Goal: Task Accomplishment & Management: Manage account settings

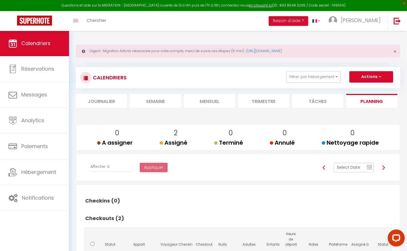
click at [39, 50] on link "Calendriers" at bounding box center [34, 44] width 69 height 26
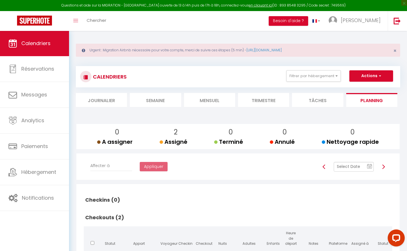
scroll to position [3, 0]
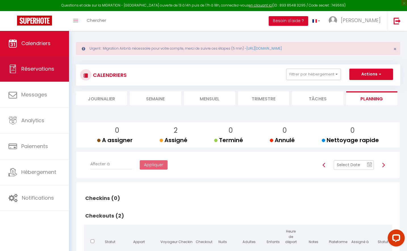
click at [28, 73] on link "Réservations" at bounding box center [34, 69] width 69 height 26
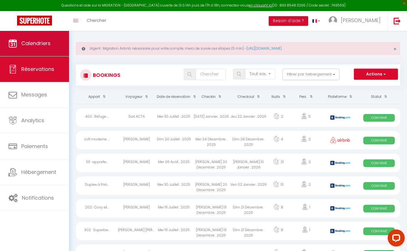
click at [30, 45] on span "Calendriers" at bounding box center [35, 43] width 29 height 7
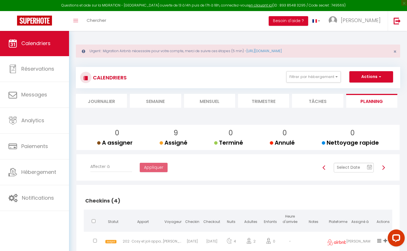
click at [213, 104] on li "Mensuel" at bounding box center [209, 101] width 51 height 14
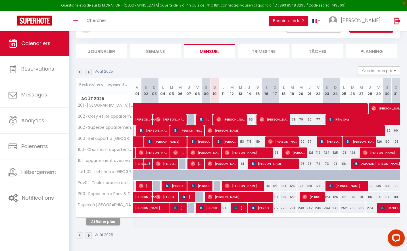
scroll to position [50, 0]
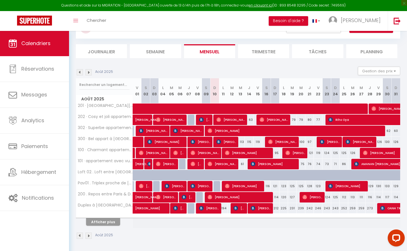
click at [103, 220] on button "Afficher plus" at bounding box center [103, 222] width 34 height 8
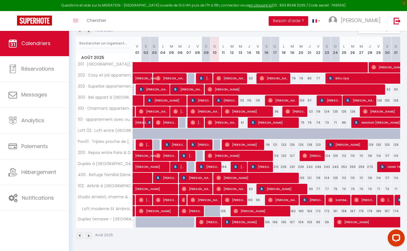
scroll to position [91, 0]
click at [255, 145] on span "[PERSON_NAME]" at bounding box center [243, 145] width 37 height 11
select select "OK"
select select "0"
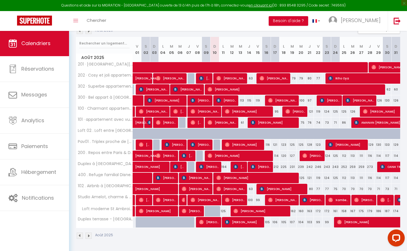
select select "0"
select select "1"
select select
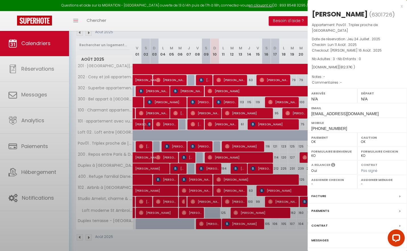
select select "43033"
select select "21493"
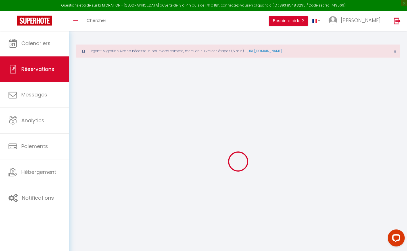
type input "Lauren"
type input "O'Dwyer"
type input "[EMAIL_ADDRESS][DOMAIN_NAME]"
type input "[PHONE_NUMBER]"
select select
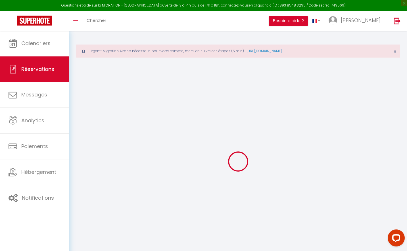
type input "106.5"
select select "31752"
select select "1"
select select
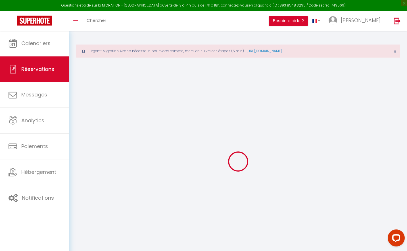
type input "3"
select select "12"
select select
type input "630"
checkbox input "false"
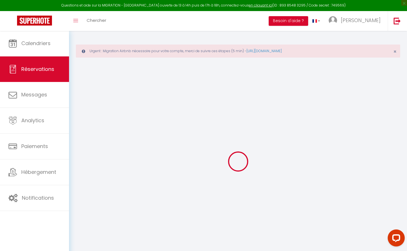
type input "0"
select select "1"
type input "0"
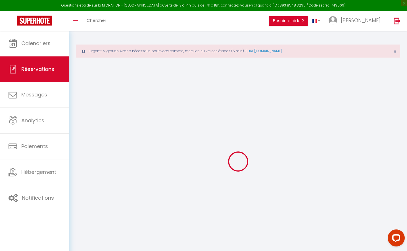
select select
select select "15"
checkbox input "false"
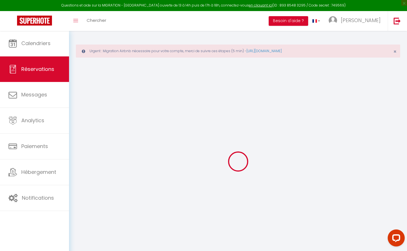
select select
checkbox input "false"
select select
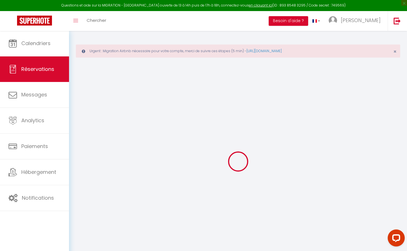
type input "80"
type input "102.37"
select select
checkbox input "false"
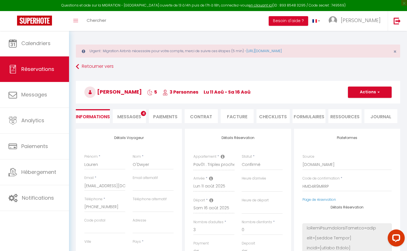
select select
checkbox input "false"
select select
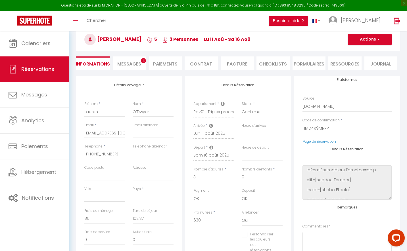
scroll to position [71, 0]
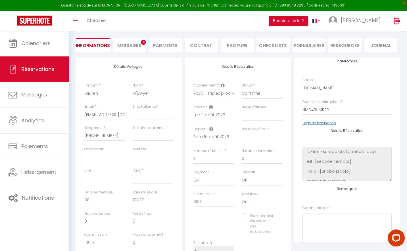
click at [311, 124] on link "Page de réservation" at bounding box center [320, 123] width 34 height 5
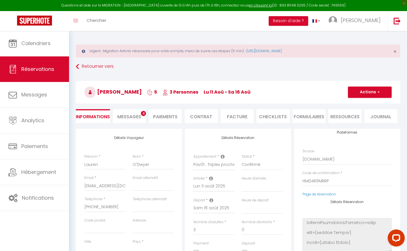
scroll to position [0, 0]
click at [174, 116] on li "Paiements" at bounding box center [165, 116] width 33 height 14
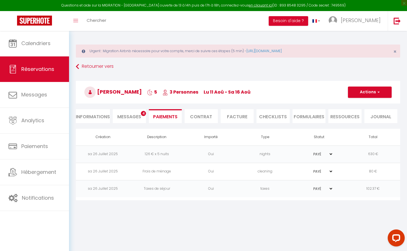
click at [134, 115] on span "Messages" at bounding box center [129, 117] width 24 height 7
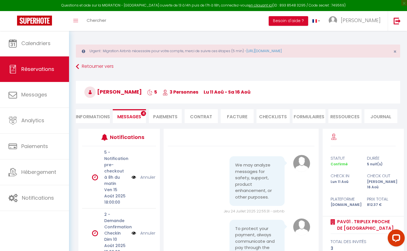
click at [172, 115] on li "Paiements" at bounding box center [165, 116] width 33 height 14
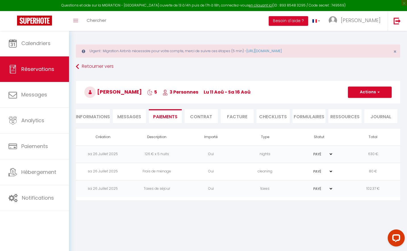
click at [243, 118] on li "Facture" at bounding box center [237, 116] width 33 height 14
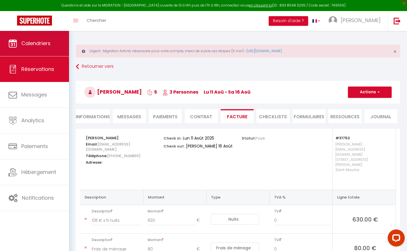
click at [35, 43] on span "Calendriers" at bounding box center [35, 43] width 29 height 7
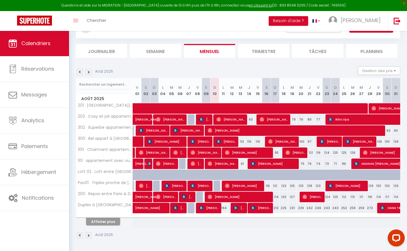
scroll to position [50, 0]
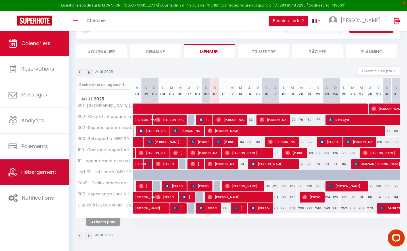
click at [44, 180] on link "Hébergement" at bounding box center [34, 173] width 69 height 26
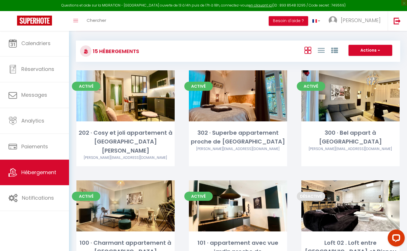
scroll to position [49, 0]
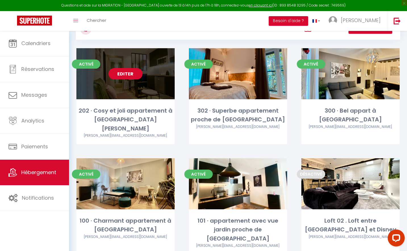
click at [127, 72] on link "Editer" at bounding box center [126, 73] width 34 height 11
select select "3"
select select "2"
select select "1"
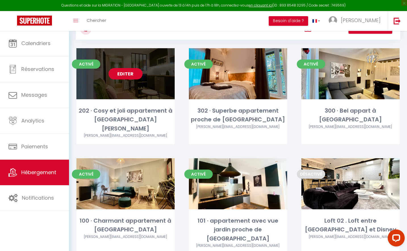
select select
select select "28"
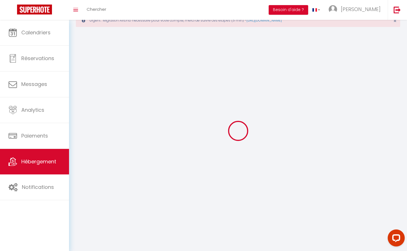
select select
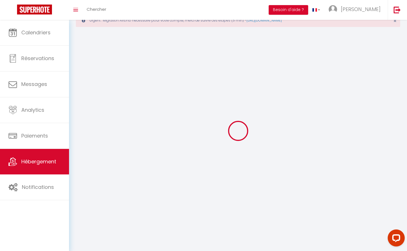
select select
checkbox input "false"
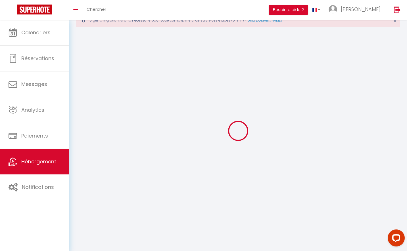
select select
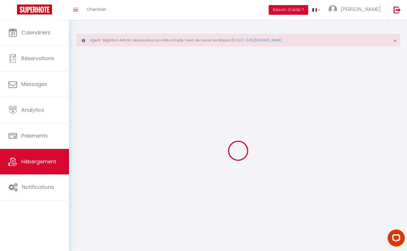
select select
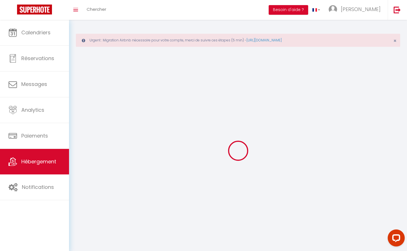
select select
checkbox input "false"
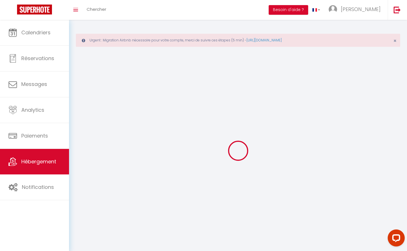
select select
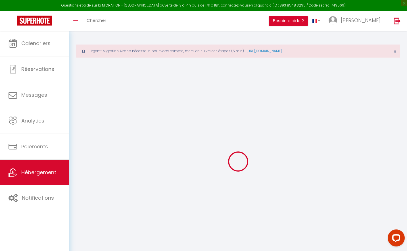
select select
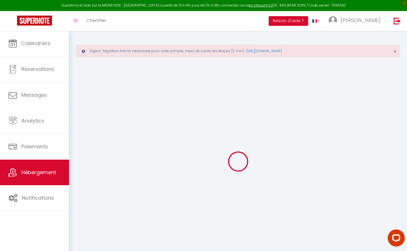
select select
checkbox input "false"
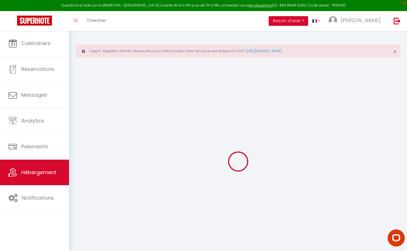
select select
type input "202 · Cosy et joli appartement à [GEOGRAPHIC_DATA][PERSON_NAME]"
type input "[PERSON_NAME]"
type input "55"
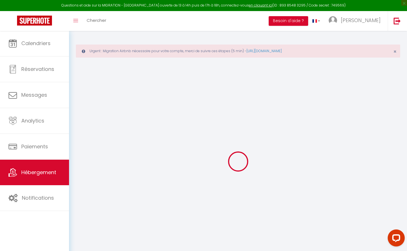
type input "15"
type input "50"
type input "16.25"
type input "13"
select select
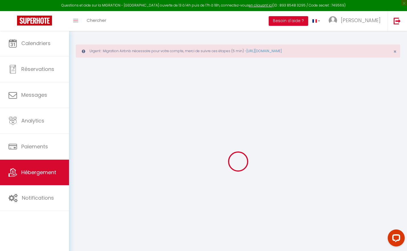
select select
type input "[STREET_ADDRESS][PERSON_NAME]"
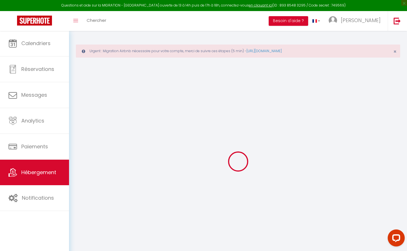
type input "94410"
type input "Saint-Maurice"
type input "[PERSON_NAME][EMAIL_ADDRESS][DOMAIN_NAME]"
select select "7527"
checkbox input "false"
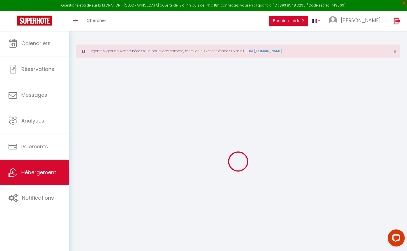
checkbox input "false"
radio input "true"
type input "0"
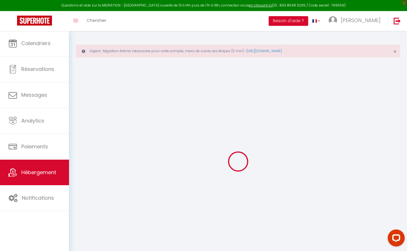
type input "0"
select select
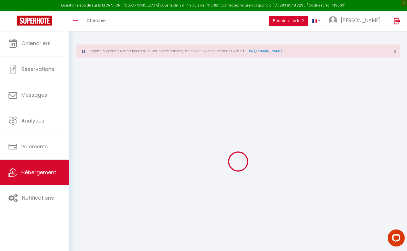
select select
checkbox input "false"
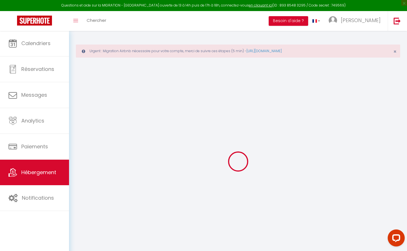
checkbox input "false"
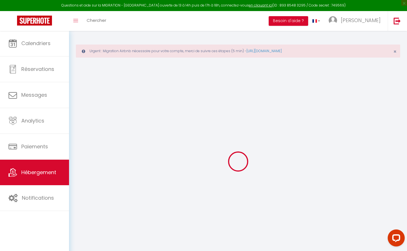
checkbox input "false"
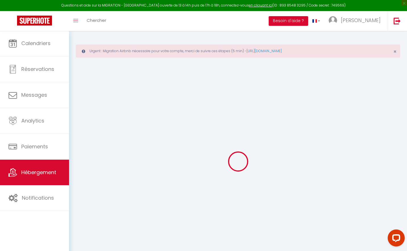
select select "16:00"
select select
select select "11:00"
select select "30"
select select "120"
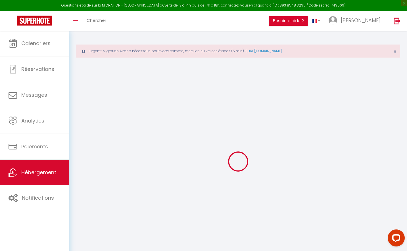
select select
checkbox input "false"
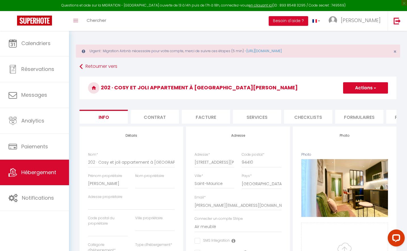
select select
checkbox input "false"
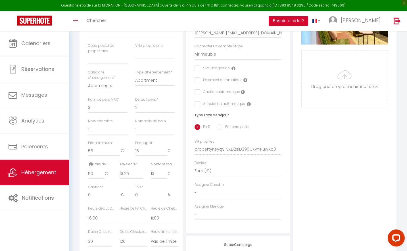
scroll to position [173, 0]
click at [35, 172] on span "Hébergement" at bounding box center [38, 172] width 35 height 7
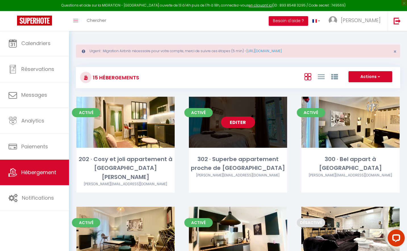
click at [243, 123] on link "Editer" at bounding box center [238, 122] width 34 height 11
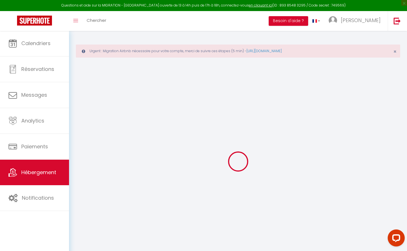
select select
checkbox input "false"
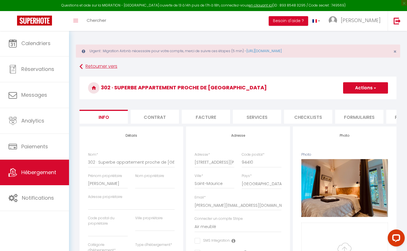
click at [91, 69] on link "Retourner vers" at bounding box center [238, 67] width 317 height 10
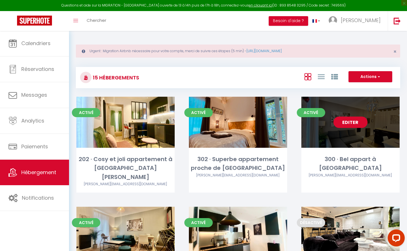
click at [360, 125] on link "Editer" at bounding box center [351, 122] width 34 height 11
select select "3"
select select "2"
select select "1"
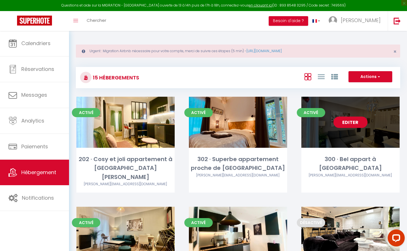
select select
select select "28"
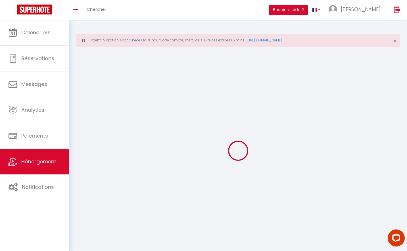
select select
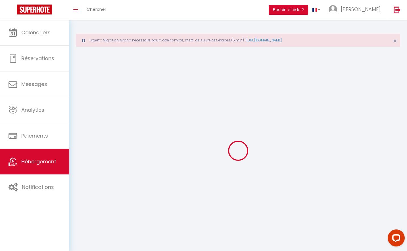
select select
checkbox input "false"
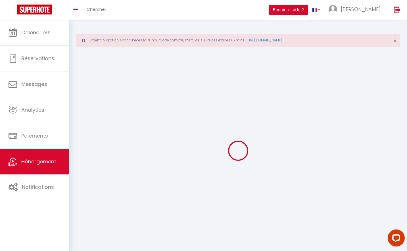
select select
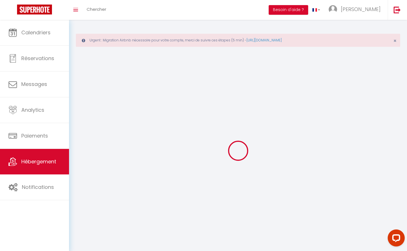
select select
checkbox input "false"
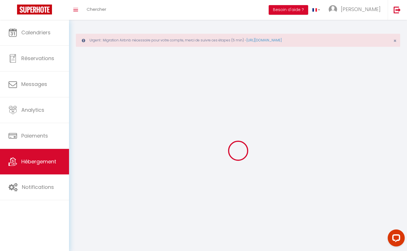
checkbox input "false"
select select
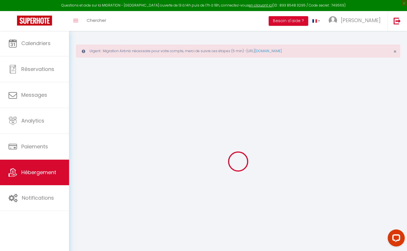
select select
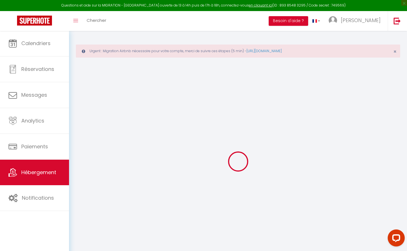
select select
checkbox input "false"
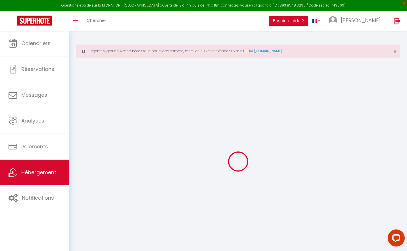
select select
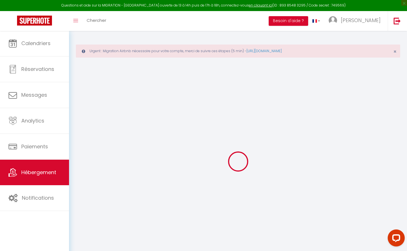
select select
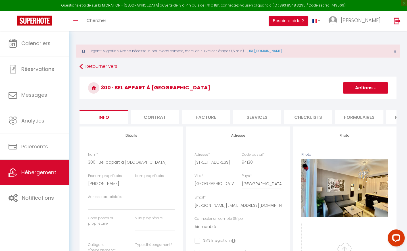
click at [96, 67] on link "Retourner vers" at bounding box center [238, 67] width 317 height 10
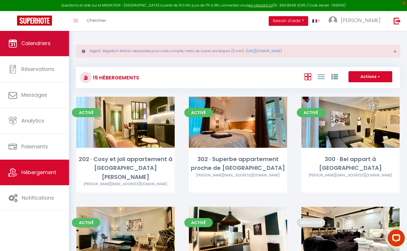
click at [35, 45] on span "Calendriers" at bounding box center [35, 43] width 29 height 7
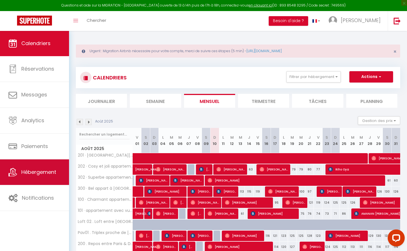
click at [50, 172] on span "Hébergement" at bounding box center [38, 172] width 35 height 7
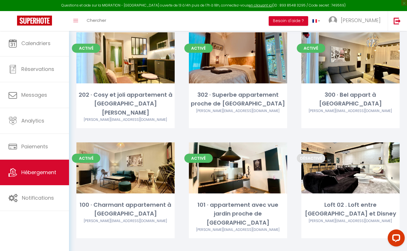
scroll to position [78, 0]
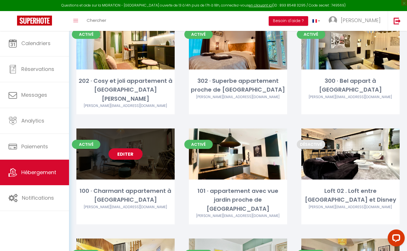
click at [126, 149] on link "Editer" at bounding box center [126, 154] width 34 height 11
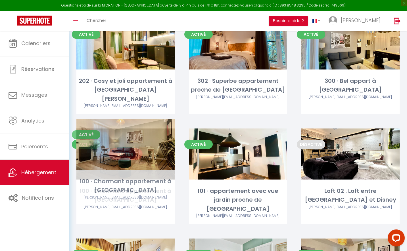
click at [153, 157] on div "Editer" at bounding box center [125, 154] width 98 height 51
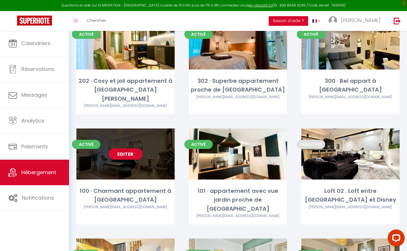
click at [135, 149] on link "Editer" at bounding box center [126, 154] width 34 height 11
click at [118, 187] on div "100 · Charmant appartement à [GEOGRAPHIC_DATA]" at bounding box center [125, 196] width 98 height 18
click at [124, 149] on link "Editer" at bounding box center [126, 154] width 34 height 11
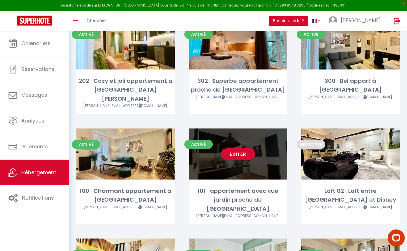
click at [198, 214] on div "[PERSON_NAME][EMAIL_ADDRESS][DOMAIN_NAME]" at bounding box center [238, 216] width 98 height 5
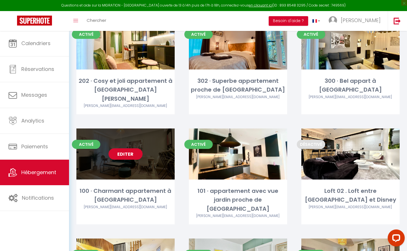
click at [120, 149] on link "Editer" at bounding box center [126, 154] width 34 height 11
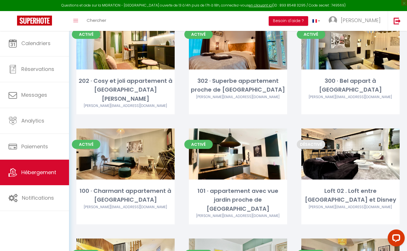
click at [128, 109] on div "Activé Editer 202 · Cosy et joli appartement à [GEOGRAPHIC_DATA] [EMAIL_ADDRESS…" at bounding box center [125, 73] width 113 height 110
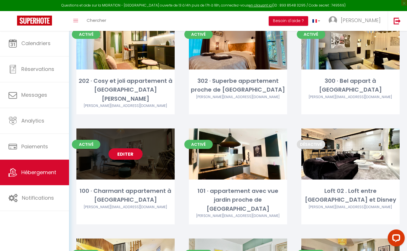
click at [130, 152] on div "Editer" at bounding box center [125, 154] width 98 height 51
click at [131, 149] on link "Editer" at bounding box center [126, 154] width 34 height 11
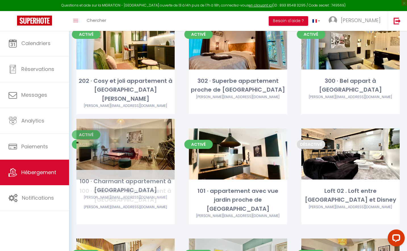
click at [116, 149] on link "Editer" at bounding box center [126, 154] width 34 height 11
click at [118, 149] on link "Editer" at bounding box center [126, 154] width 34 height 11
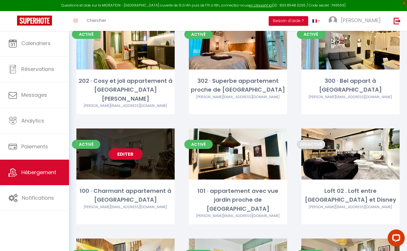
click at [118, 149] on link "Editer" at bounding box center [126, 154] width 34 height 11
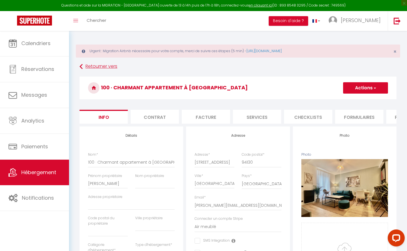
click at [90, 68] on link "Retourner vers" at bounding box center [238, 67] width 317 height 10
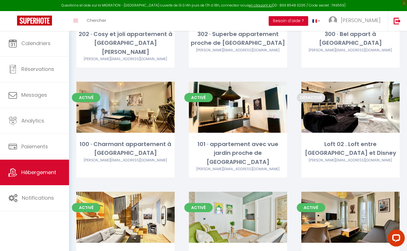
scroll to position [119, 0]
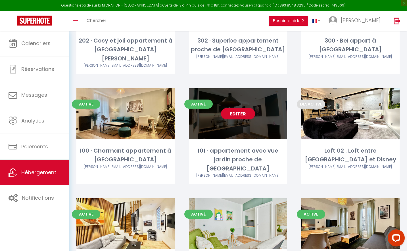
click at [235, 108] on link "Editer" at bounding box center [238, 113] width 34 height 11
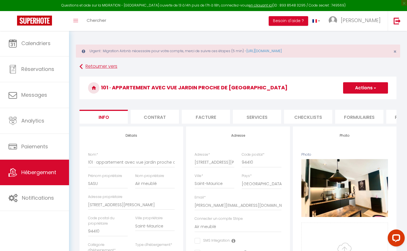
click at [88, 66] on link "Retourner vers" at bounding box center [238, 67] width 317 height 10
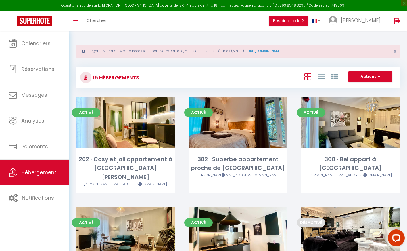
scroll to position [90, 0]
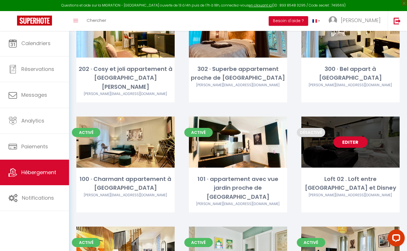
click at [343, 137] on link "Editer" at bounding box center [351, 142] width 34 height 11
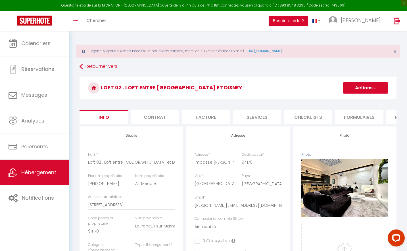
click at [91, 67] on link "Retourner vers" at bounding box center [238, 67] width 317 height 10
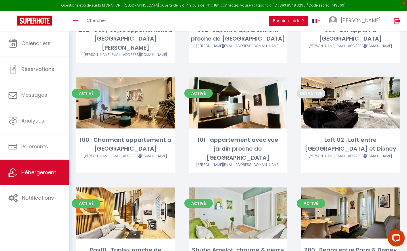
scroll to position [134, 0]
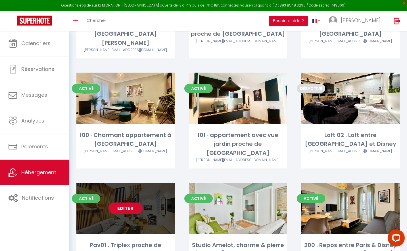
click at [129, 203] on link "Editer" at bounding box center [126, 208] width 34 height 11
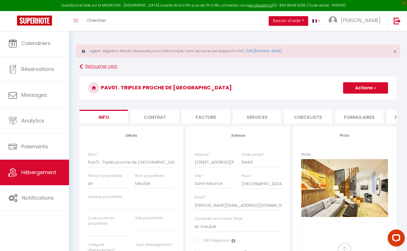
click at [93, 64] on link "Retourner vers" at bounding box center [238, 67] width 317 height 10
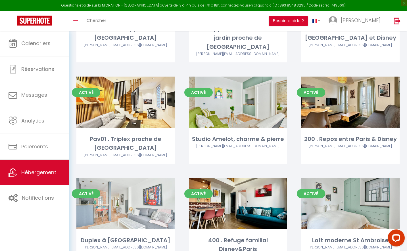
scroll to position [218, 0]
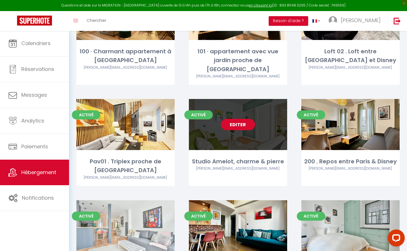
click at [238, 119] on link "Editer" at bounding box center [238, 124] width 34 height 11
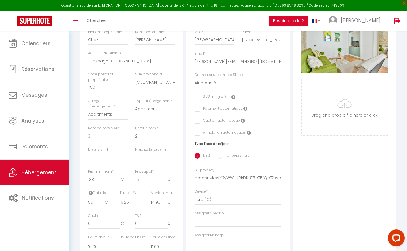
scroll to position [149, 0]
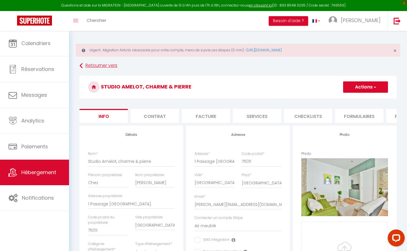
scroll to position [2, 0]
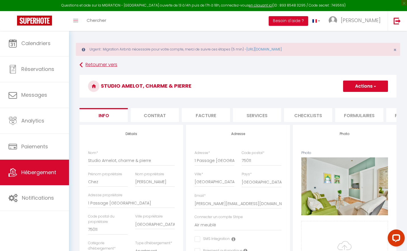
click at [102, 63] on link "Retourner vers" at bounding box center [238, 65] width 317 height 10
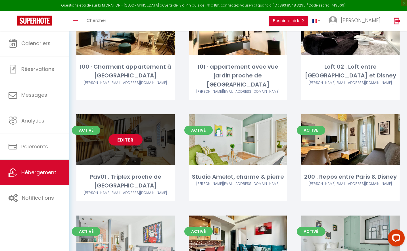
scroll to position [205, 0]
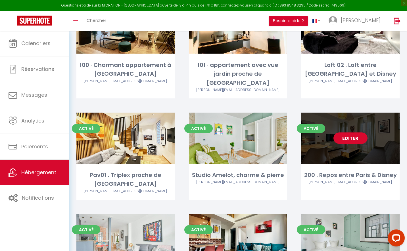
click at [354, 133] on link "Editer" at bounding box center [351, 138] width 34 height 11
click at [349, 133] on link "Editer" at bounding box center [351, 138] width 34 height 11
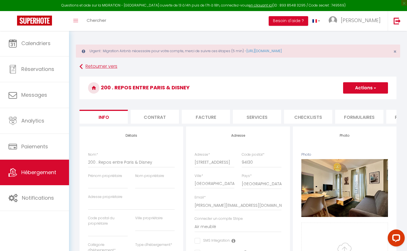
click at [91, 67] on link "Retourner vers" at bounding box center [238, 67] width 317 height 10
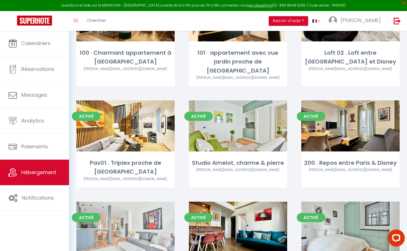
scroll to position [219, 0]
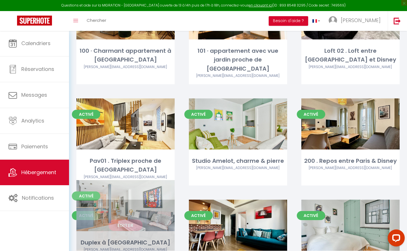
click at [135, 220] on link "Editer" at bounding box center [126, 225] width 34 height 11
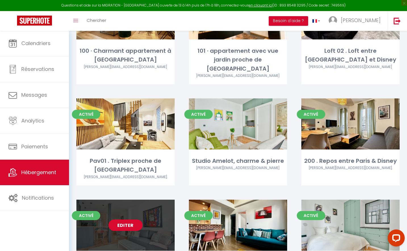
click at [137, 220] on link "Editer" at bounding box center [126, 225] width 34 height 11
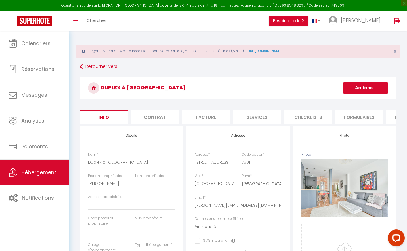
click at [91, 66] on link "Retourner vers" at bounding box center [238, 67] width 317 height 10
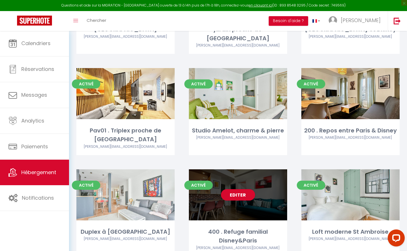
scroll to position [256, 0]
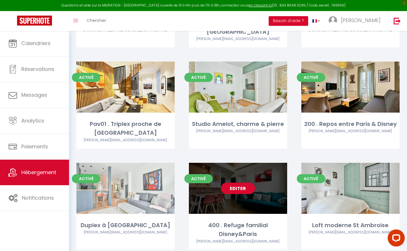
click at [244, 183] on link "Editer" at bounding box center [238, 188] width 34 height 11
click at [237, 183] on link "Editer" at bounding box center [238, 188] width 34 height 11
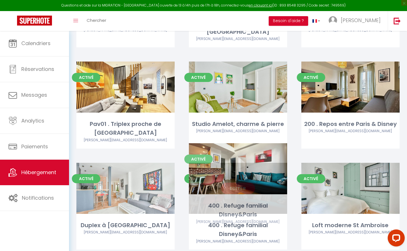
scroll to position [256, 0]
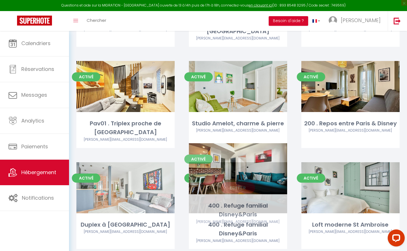
click at [236, 182] on link "Editer" at bounding box center [238, 187] width 34 height 11
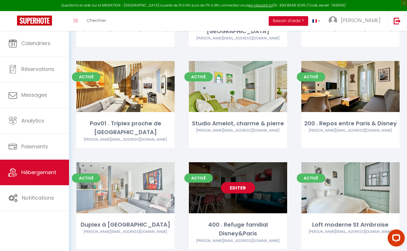
click at [241, 182] on div "Editer" at bounding box center [238, 188] width 98 height 51
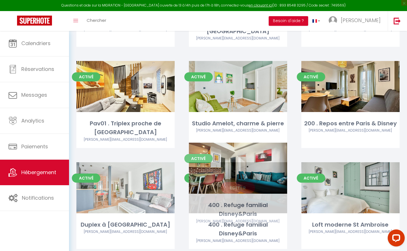
drag, startPoint x: 269, startPoint y: 206, endPoint x: 272, endPoint y: 207, distance: 3.2
click at [269, 221] on div "400 . Refuge familial Disney&Paris" at bounding box center [238, 230] width 98 height 18
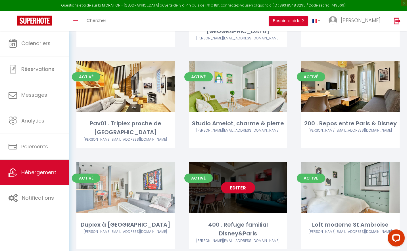
click at [248, 182] on link "Editer" at bounding box center [238, 187] width 34 height 11
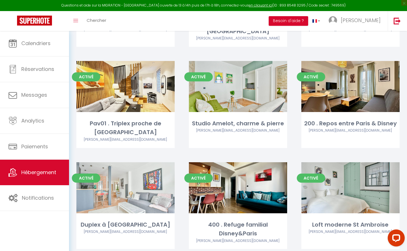
click at [293, 139] on div "Activé Editer Studio Amelot, charme & pierre [EMAIL_ADDRESS][DOMAIN_NAME]" at bounding box center [238, 111] width 113 height 101
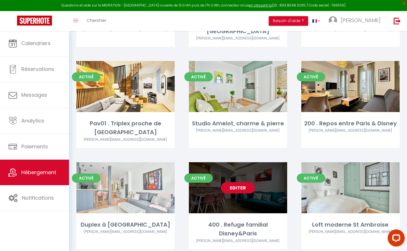
click at [240, 182] on link "Editer" at bounding box center [238, 187] width 34 height 11
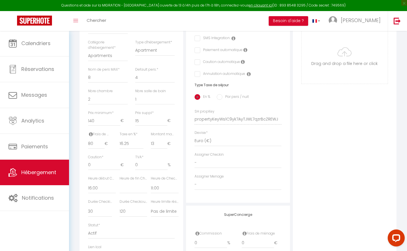
scroll to position [214, 0]
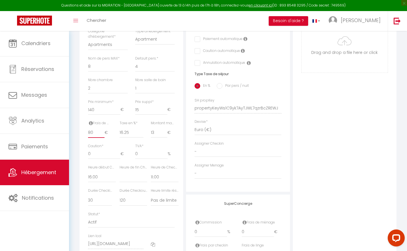
click at [99, 130] on input "80" at bounding box center [96, 133] width 16 height 10
click at [184, 114] on div "Détails Nom * 400 . Refuge familial Disney&Paris Prénom propriétaire Air Nom pr…" at bounding box center [131, 104] width 107 height 383
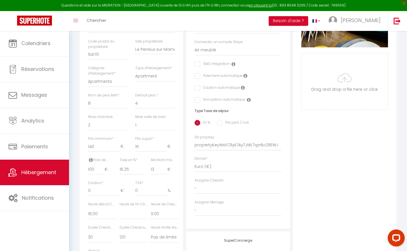
scroll to position [173, 0]
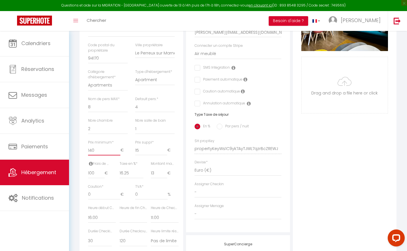
click at [102, 150] on input "140" at bounding box center [104, 150] width 32 height 10
click at [103, 150] on input "140" at bounding box center [104, 150] width 32 height 10
click at [120, 137] on div "Nbre chambre 0 1 2 3 4 5 6 7 8 9 10 11 12" at bounding box center [107, 129] width 47 height 22
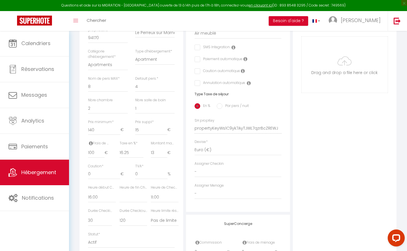
scroll to position [195, 0]
click at [97, 128] on input "140" at bounding box center [104, 128] width 32 height 10
click at [182, 114] on div "Détails Nom * 400 . Refuge familial Disney&Paris Prénom propriétaire Air Nom pr…" at bounding box center [132, 105] width 104 height 349
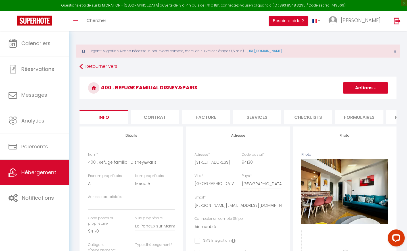
scroll to position [0, 0]
click at [367, 88] on button "Actions" at bounding box center [365, 87] width 45 height 11
click at [347, 100] on input "Enregistrer" at bounding box center [343, 101] width 21 height 6
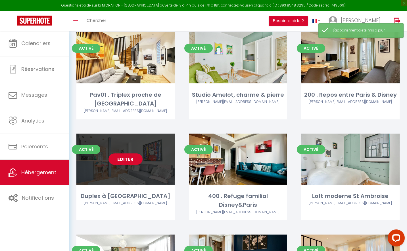
scroll to position [281, 0]
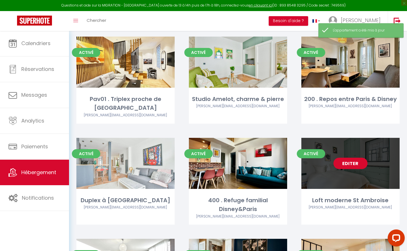
click at [348, 158] on link "Editer" at bounding box center [351, 163] width 34 height 11
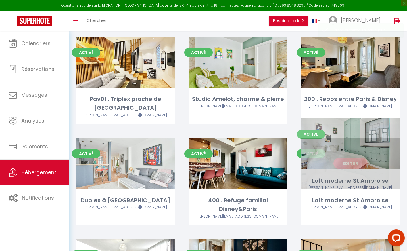
click at [348, 158] on link "Editer" at bounding box center [351, 163] width 34 height 11
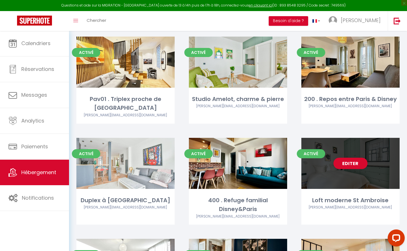
click at [384, 196] on div "Loft moderne St Ambroise" at bounding box center [350, 200] width 98 height 9
click at [351, 158] on link "Editer" at bounding box center [351, 163] width 34 height 11
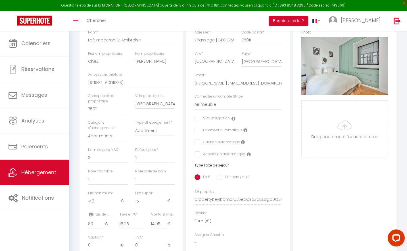
scroll to position [172, 0]
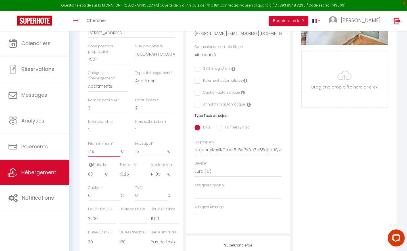
click at [109, 151] on input "149" at bounding box center [104, 152] width 32 height 10
click at [185, 163] on div "Adresse Adresse * [STREET_ADDRESS] [GEOGRAPHIC_DATA] [GEOGRAPHIC_DATA] [GEOGRAP…" at bounding box center [238, 146] width 107 height 383
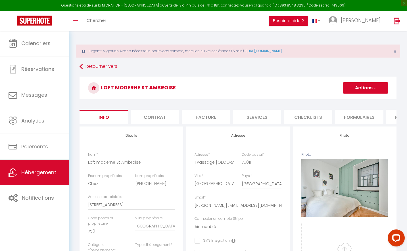
scroll to position [0, 0]
click at [370, 88] on button "Actions" at bounding box center [365, 87] width 45 height 11
click at [352, 101] on input "Enregistrer" at bounding box center [343, 101] width 21 height 6
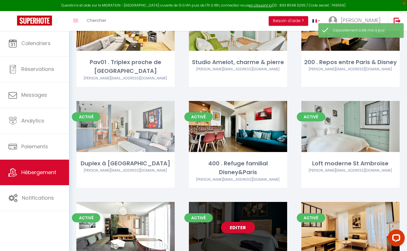
scroll to position [318, 0]
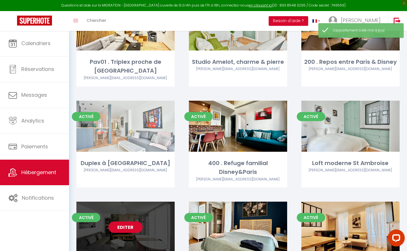
click at [132, 222] on link "Editer" at bounding box center [126, 227] width 34 height 11
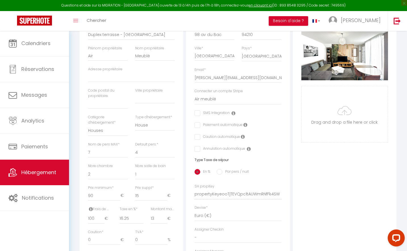
scroll to position [236, 0]
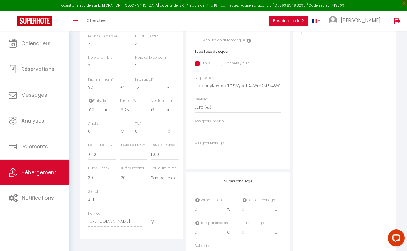
click at [108, 87] on input "90" at bounding box center [104, 87] width 32 height 10
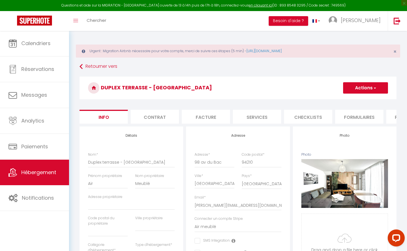
scroll to position [0, 0]
click at [373, 86] on span "button" at bounding box center [375, 88] width 4 height 6
click at [351, 99] on input "Enregistrer" at bounding box center [343, 101] width 21 height 6
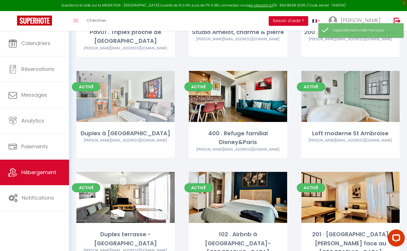
scroll to position [347, 0]
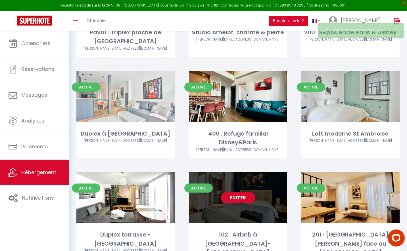
click at [242, 192] on link "Editer" at bounding box center [238, 197] width 34 height 11
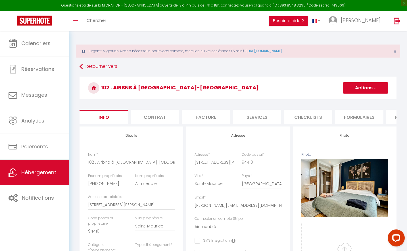
click at [88, 68] on link "Retourner vers" at bounding box center [238, 67] width 317 height 10
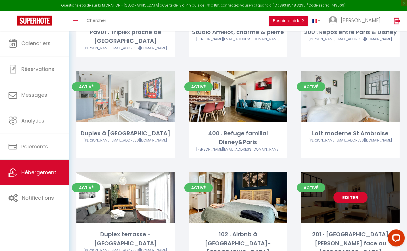
scroll to position [347, 0]
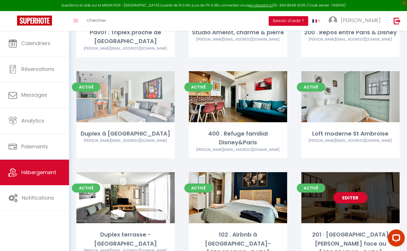
click at [344, 192] on link "Editer" at bounding box center [351, 197] width 34 height 11
click at [358, 192] on link "Editer" at bounding box center [351, 197] width 34 height 11
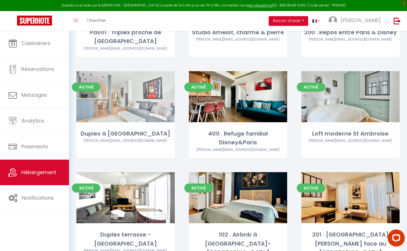
click at [348, 132] on div "Activé Editer Loft moderne St Ambroise [EMAIL_ADDRESS][DOMAIN_NAME]" at bounding box center [350, 121] width 113 height 101
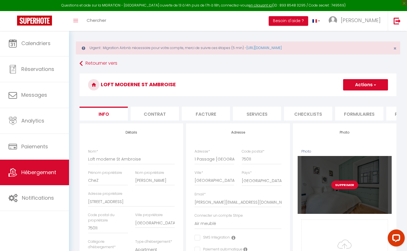
scroll to position [5, 0]
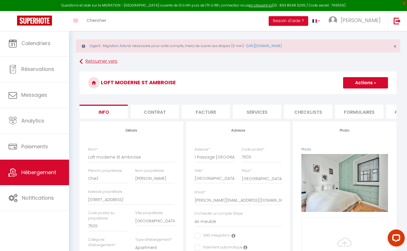
click at [97, 60] on link "Retourner vers" at bounding box center [238, 62] width 317 height 10
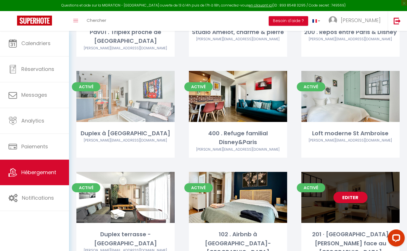
scroll to position [347, 0]
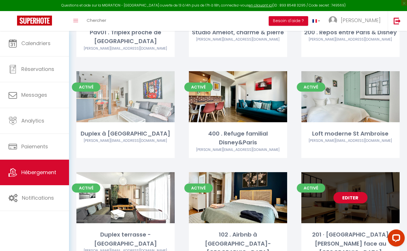
click at [347, 192] on link "Editer" at bounding box center [351, 197] width 34 height 11
click at [348, 192] on link "Editer" at bounding box center [351, 197] width 34 height 11
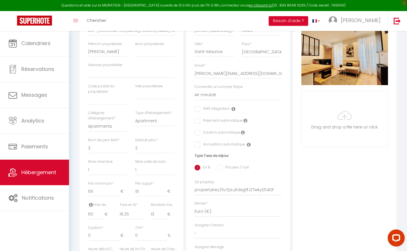
scroll to position [163, 0]
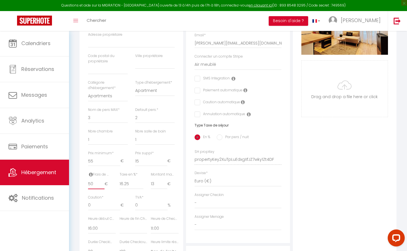
click at [97, 184] on input "50" at bounding box center [96, 184] width 16 height 10
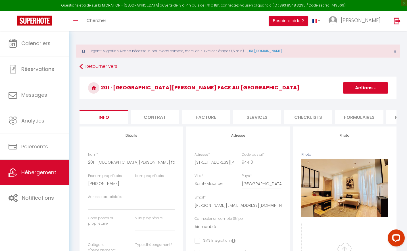
scroll to position [0, 0]
click at [91, 68] on link "Retourner vers" at bounding box center [238, 67] width 317 height 10
